Goal: Information Seeking & Learning: Check status

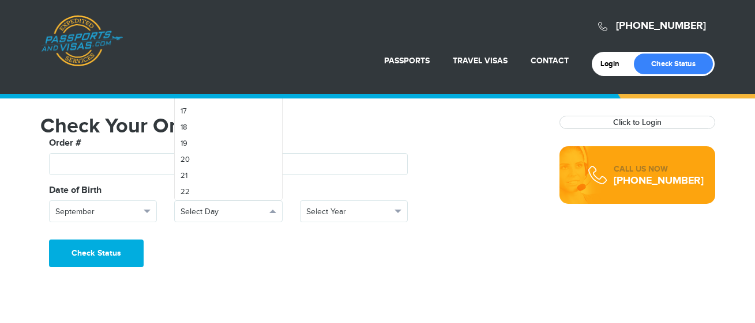
scroll to position [295, 0]
click at [190, 150] on link "25" at bounding box center [228, 147] width 107 height 16
click at [398, 213] on span "button" at bounding box center [397, 211] width 7 height 3
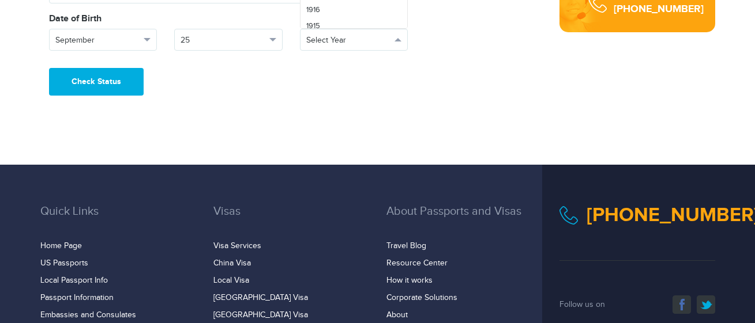
scroll to position [1639, 0]
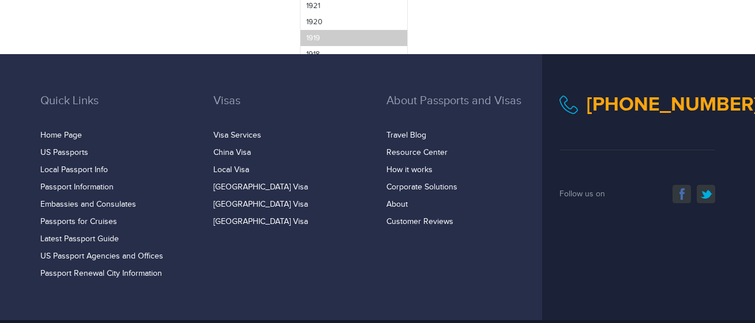
click at [356, 42] on link "1919" at bounding box center [353, 38] width 107 height 16
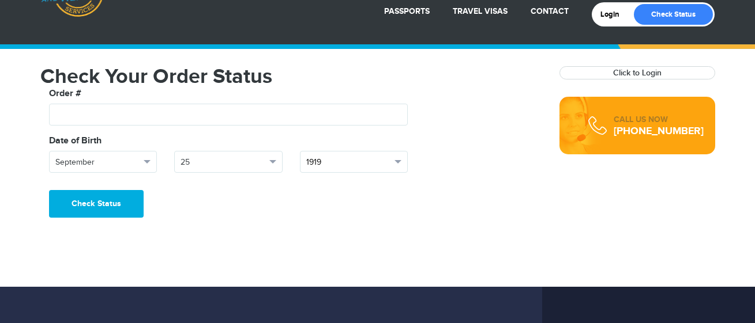
scroll to position [332, 0]
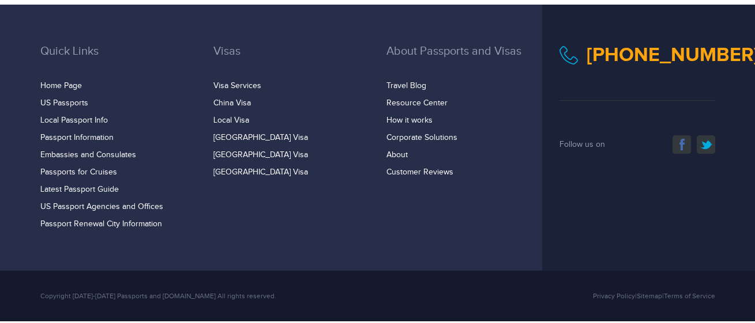
click at [337, 11] on div "Quick Links Home Page US Passports Local Passport Info Passport Information Vis…" at bounding box center [377, 138] width 755 height 266
drag, startPoint x: 348, startPoint y: 13, endPoint x: 342, endPoint y: 73, distance: 59.7
click at [342, 73] on div "Quick Links Home Page US Passports Local Passport Info Passport Information Vis…" at bounding box center [377, 138] width 755 height 266
click at [322, 104] on li "China Visa" at bounding box center [291, 104] width 156 height 12
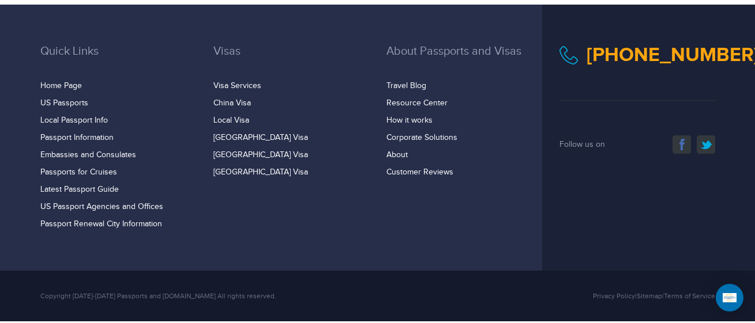
drag, startPoint x: 333, startPoint y: 71, endPoint x: 339, endPoint y: 116, distance: 45.3
click at [339, 116] on div "Visas Visa Services China Visa Local Visa Brazil Visa Russia Visa" at bounding box center [291, 112] width 173 height 134
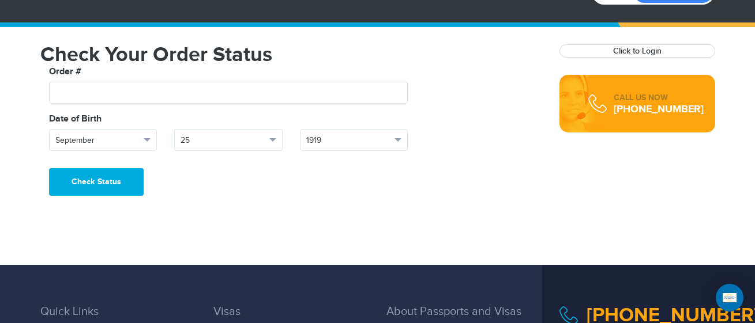
scroll to position [55, 0]
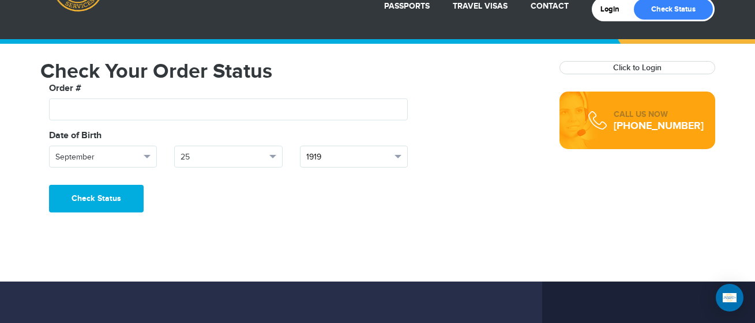
click at [397, 157] on span "button" at bounding box center [397, 156] width 7 height 3
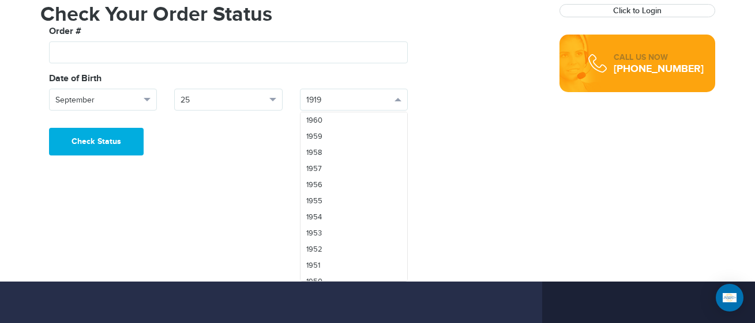
scroll to position [973, 0]
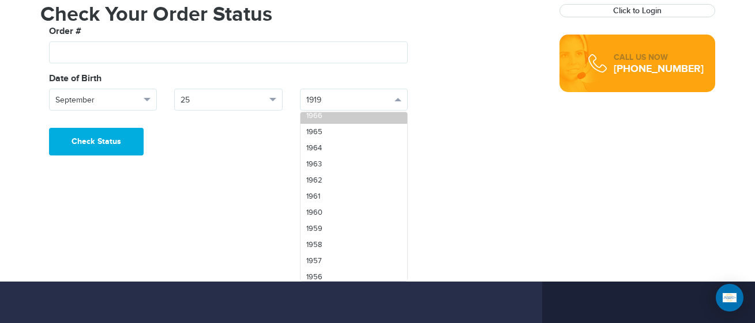
click at [330, 115] on link "1966" at bounding box center [353, 116] width 107 height 16
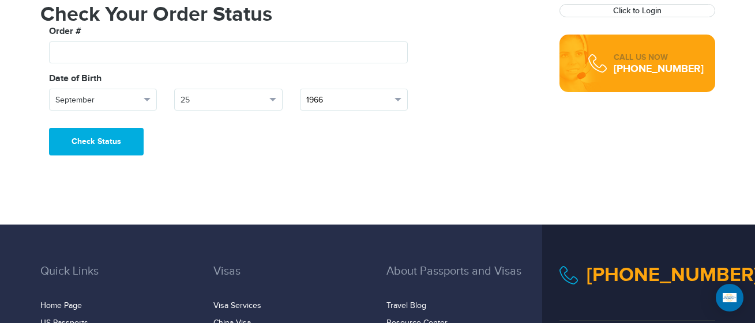
scroll to position [0, 0]
click at [101, 141] on button "Check Status" at bounding box center [96, 142] width 95 height 28
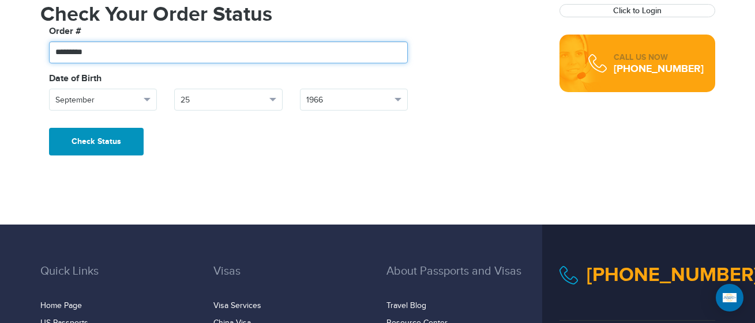
type input "*********"
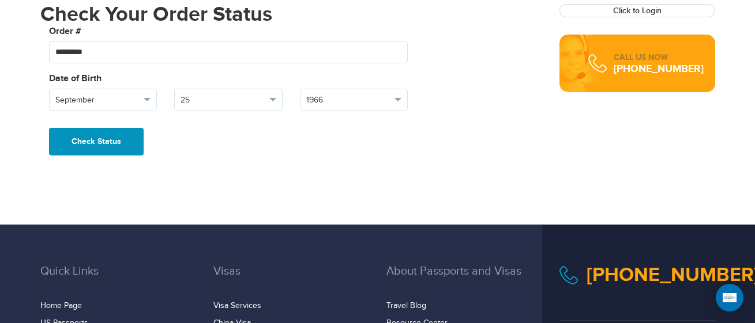
click at [101, 141] on button "Check Status" at bounding box center [96, 142] width 95 height 28
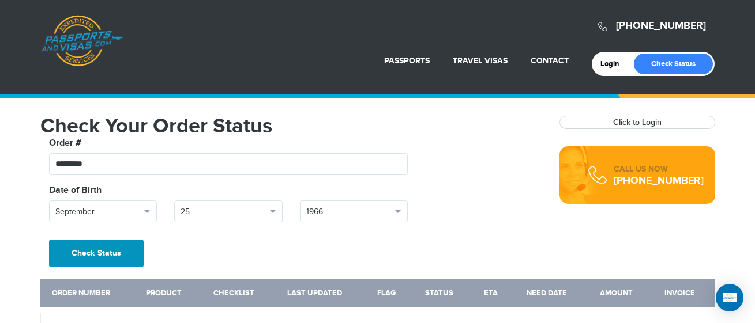
click at [84, 256] on button "Check Status" at bounding box center [96, 254] width 95 height 28
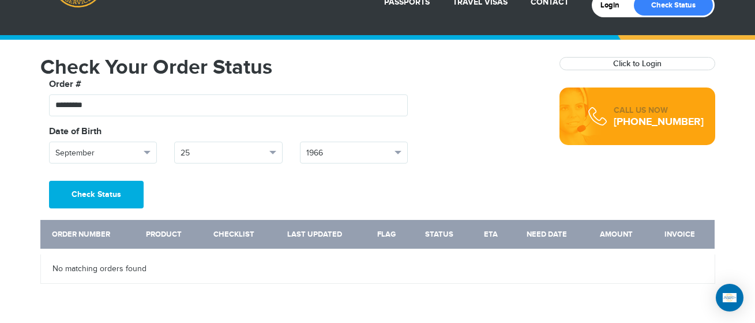
scroll to position [32, 0]
